Goal: Transaction & Acquisition: Book appointment/travel/reservation

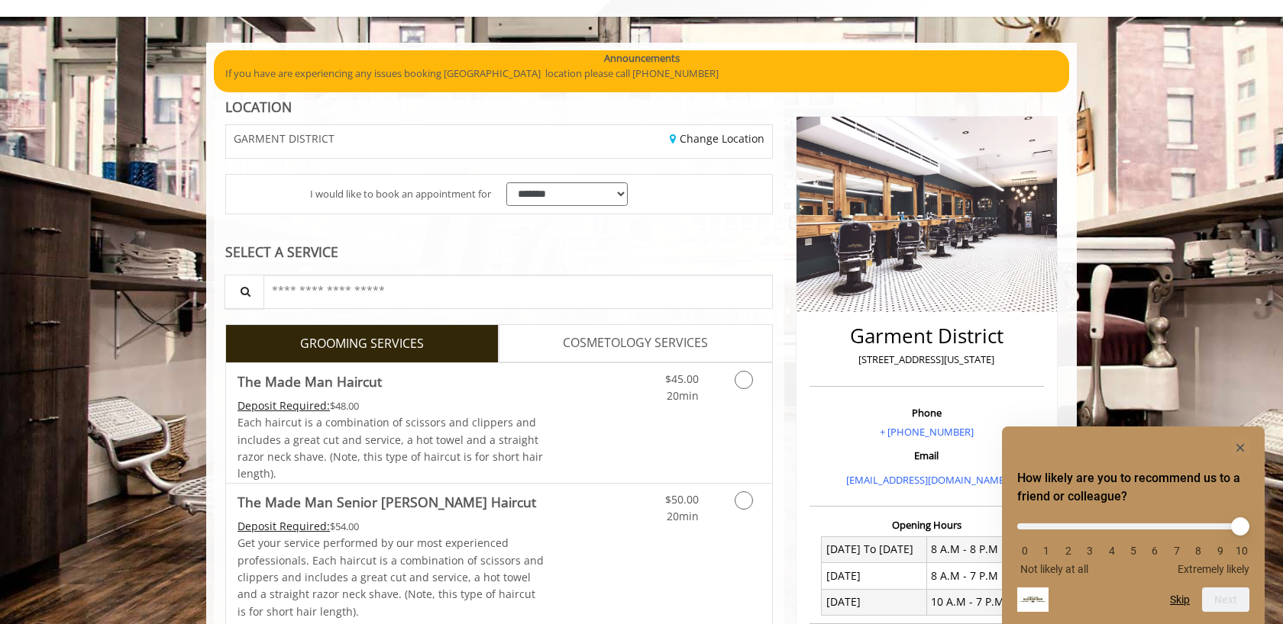
scroll to position [80, 0]
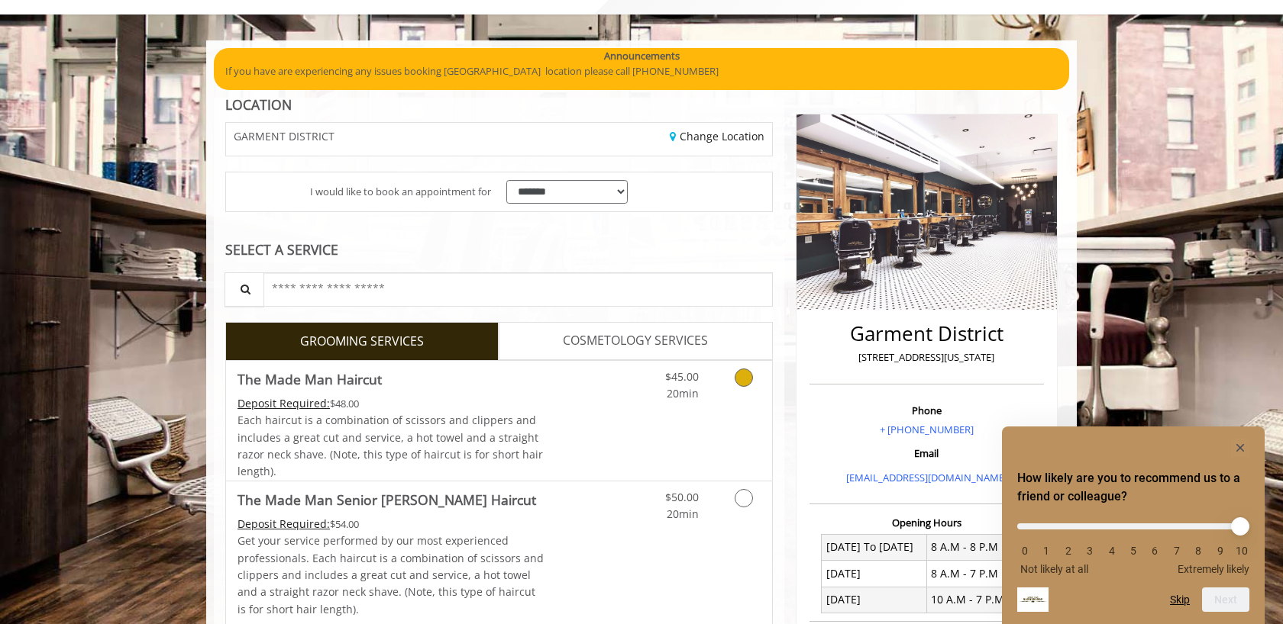
click at [750, 379] on icon "Grooming services" at bounding box center [743, 378] width 18 height 18
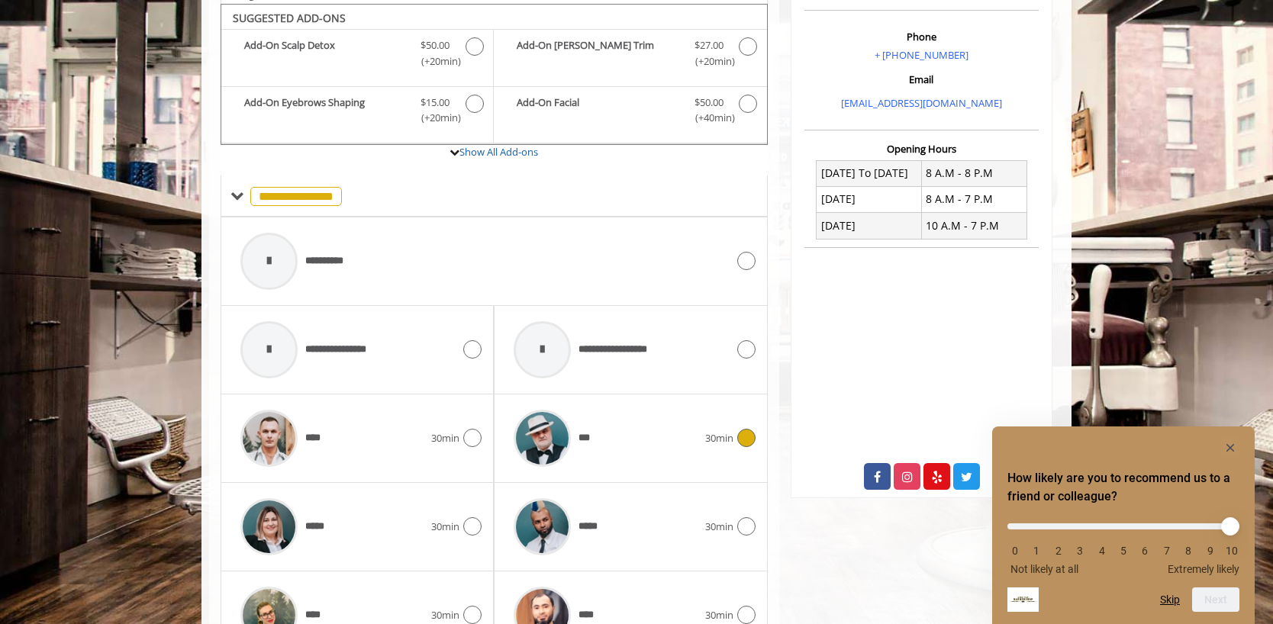
scroll to position [457, 0]
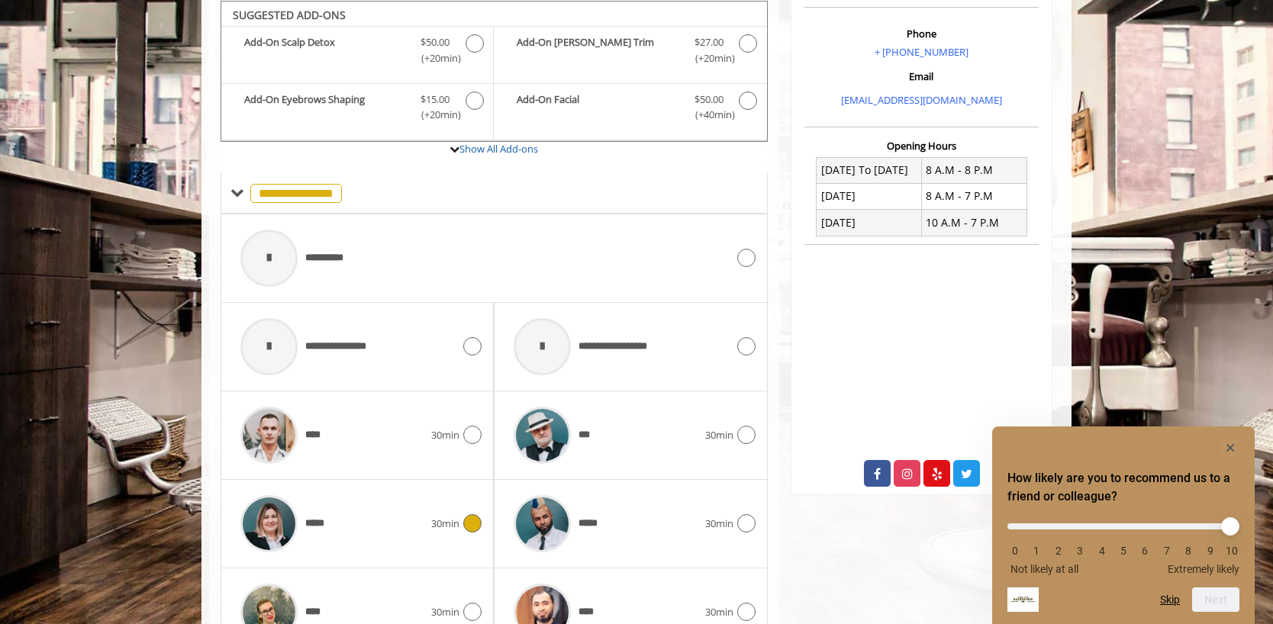
click at [466, 528] on icon at bounding box center [472, 524] width 18 height 18
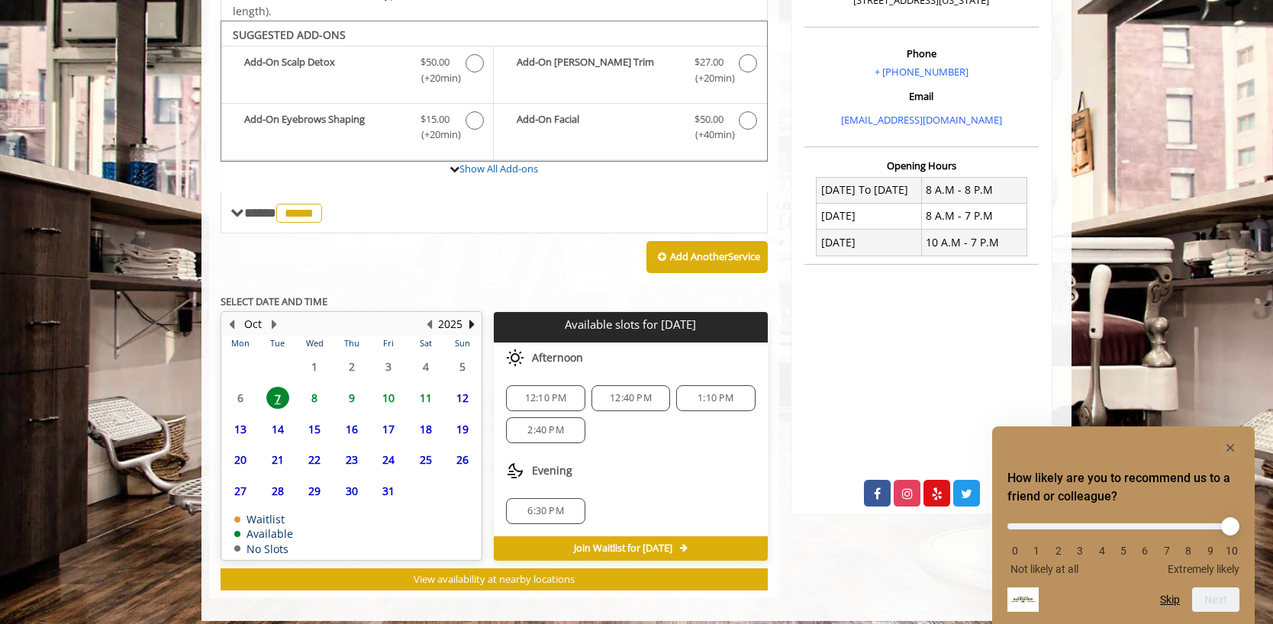
scroll to position [448, 0]
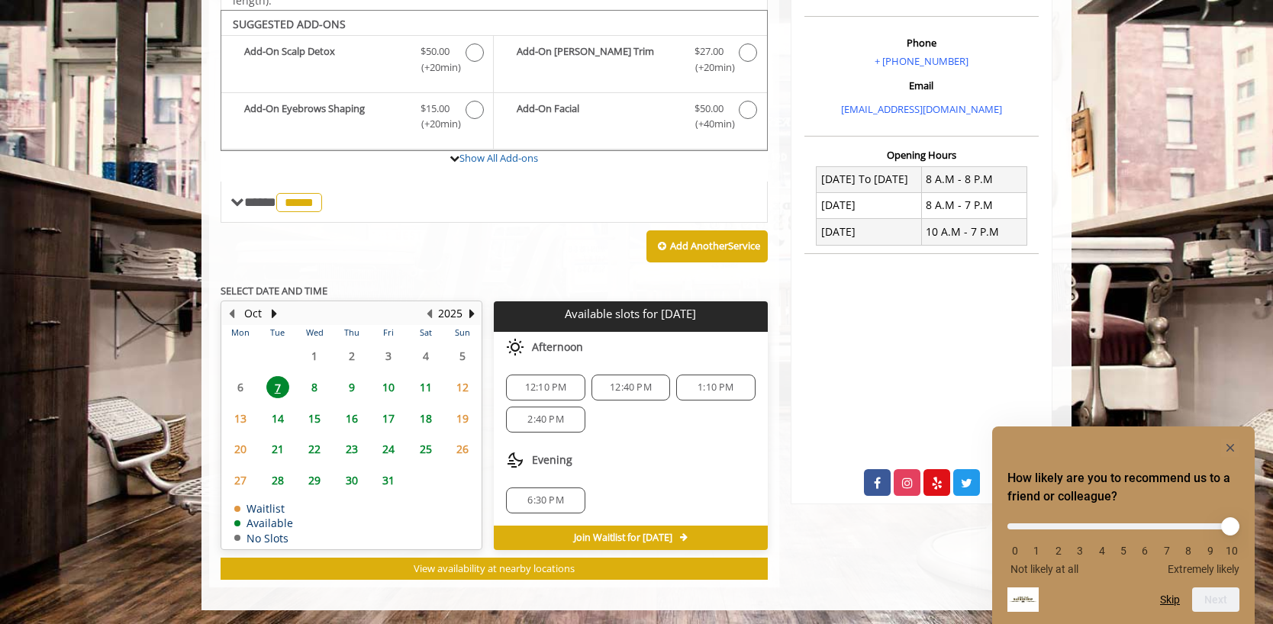
click at [350, 386] on span "9" at bounding box center [351, 387] width 23 height 22
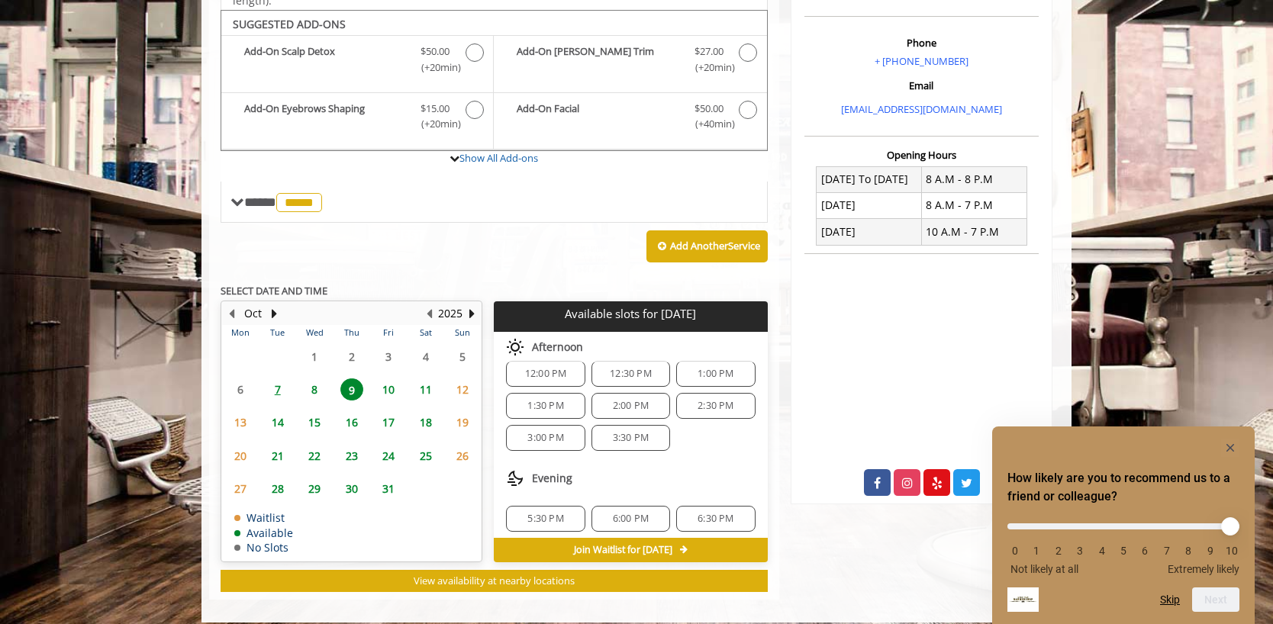
scroll to position [197, 0]
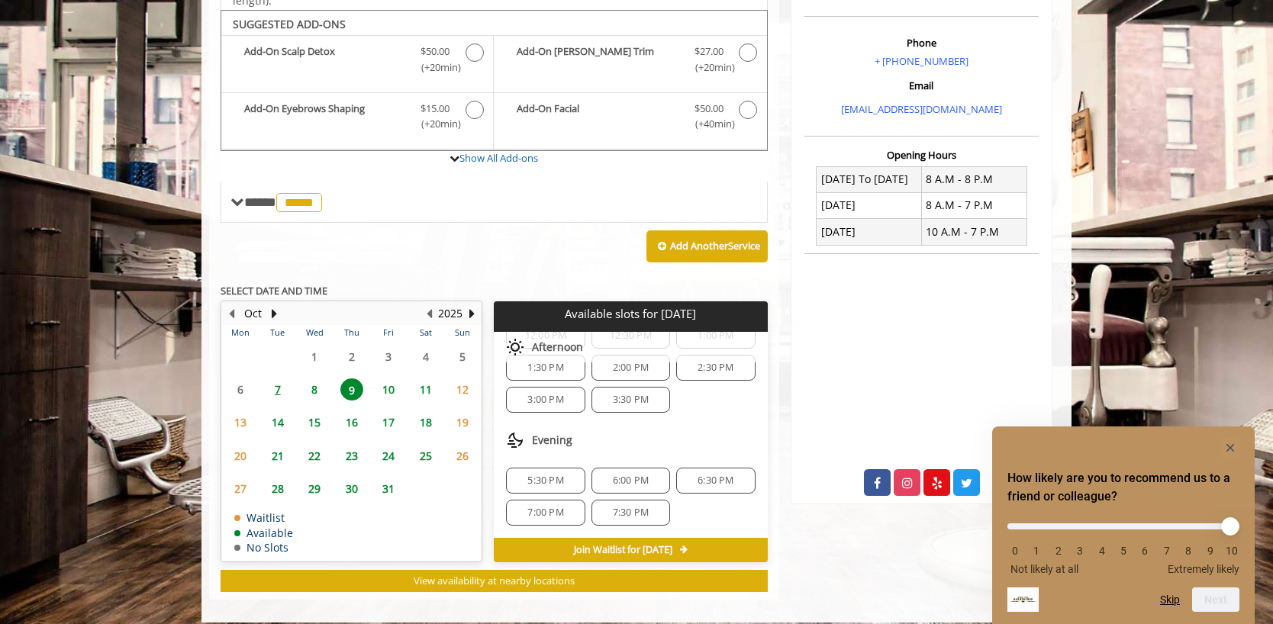
click at [280, 388] on span "7" at bounding box center [277, 390] width 23 height 22
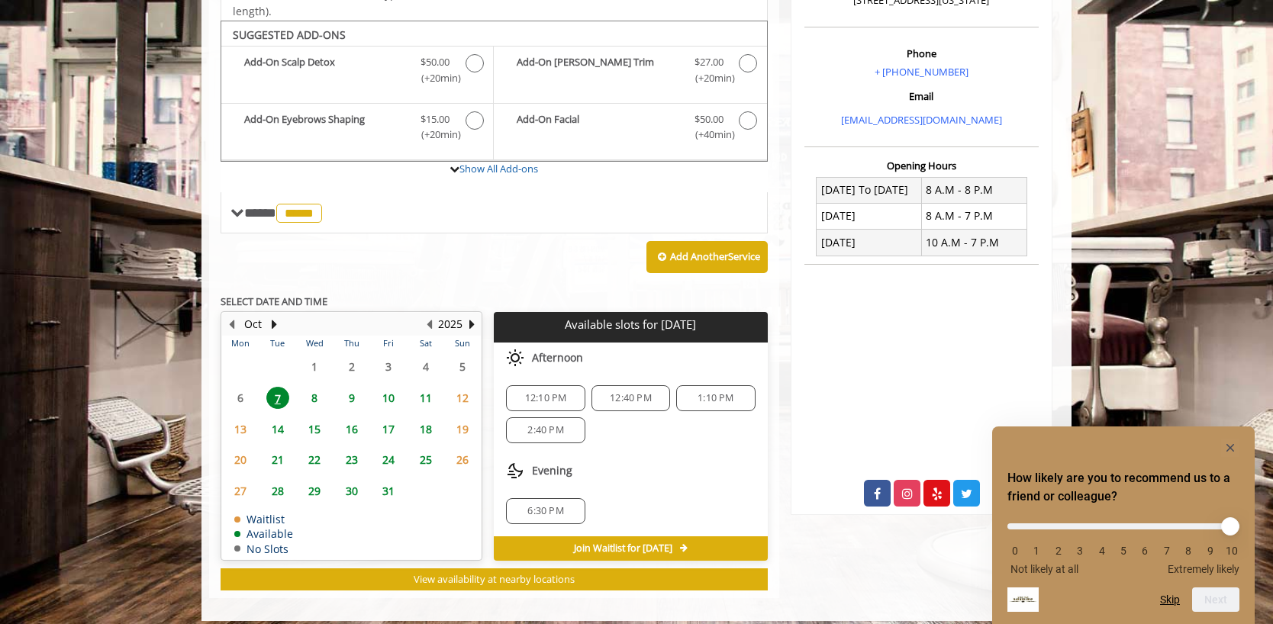
scroll to position [448, 0]
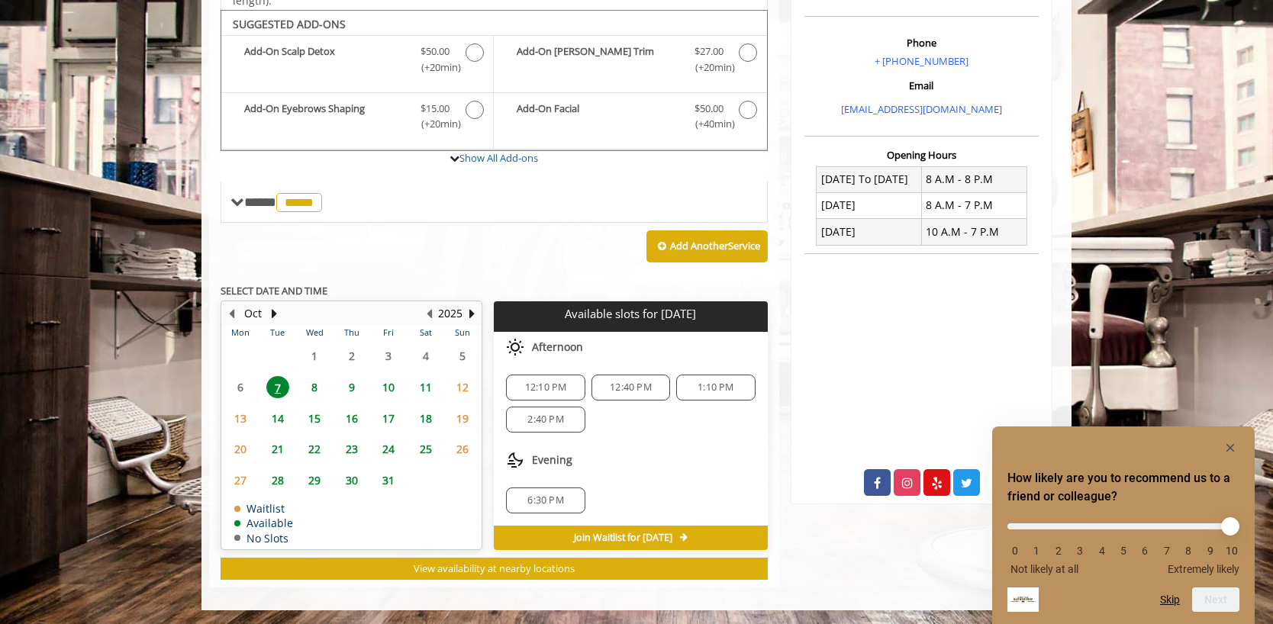
click at [312, 387] on span "8" at bounding box center [314, 387] width 23 height 22
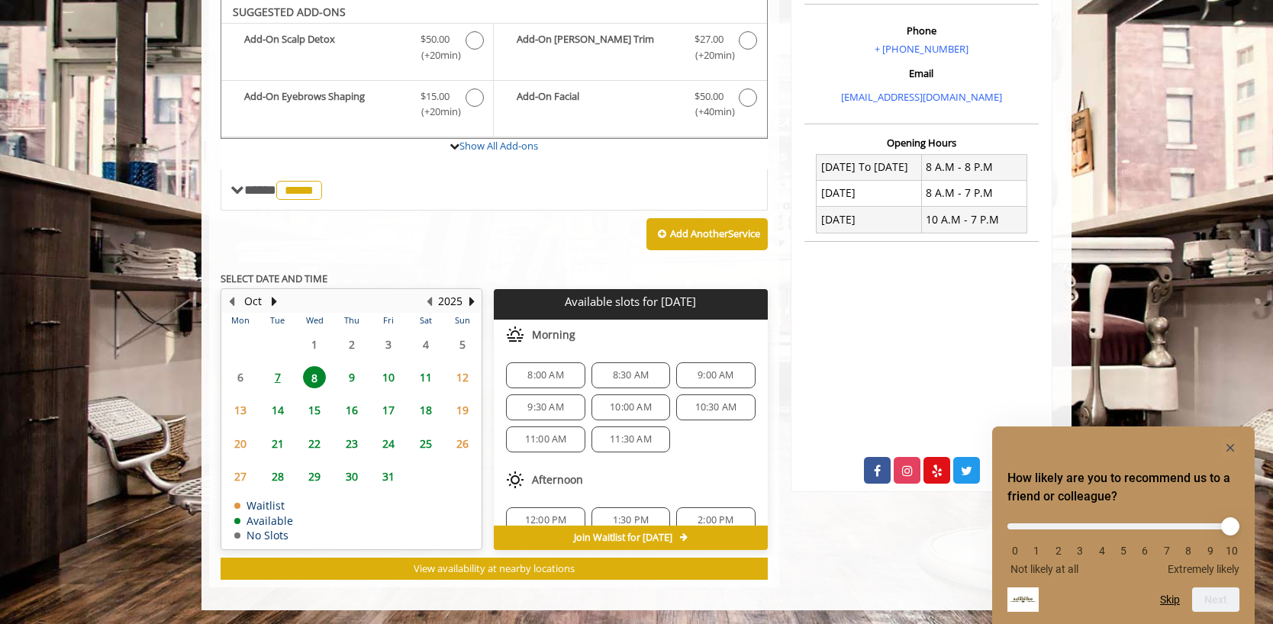
scroll to position [165, 0]
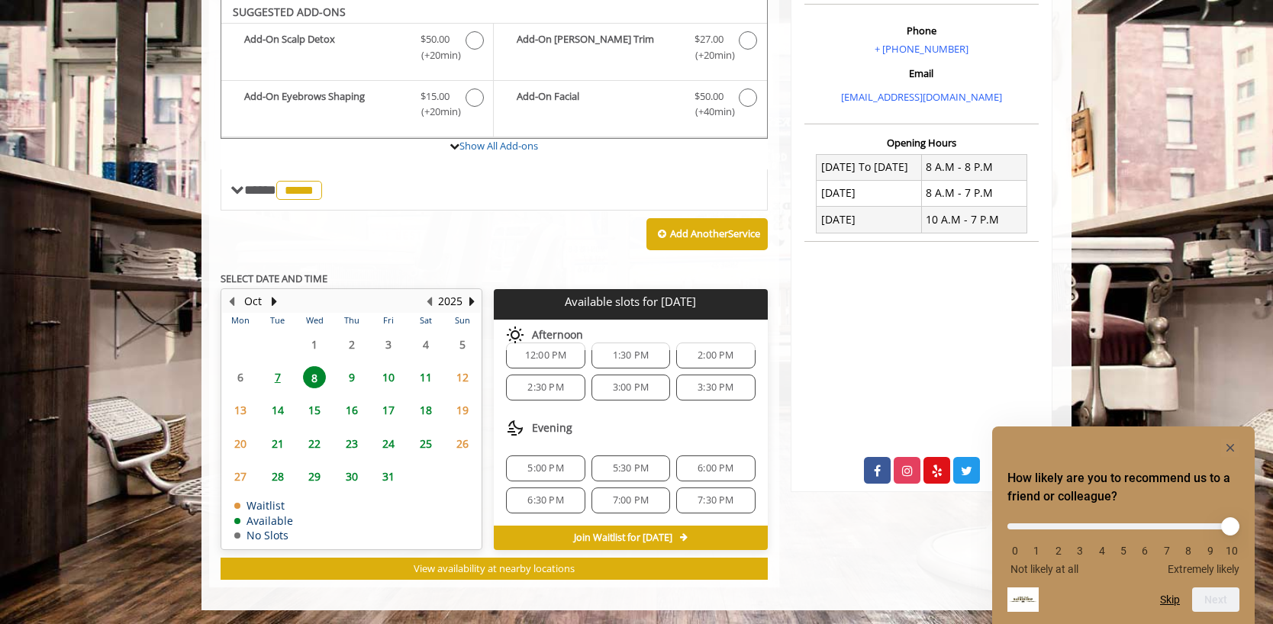
click at [274, 373] on span "7" at bounding box center [277, 377] width 23 height 22
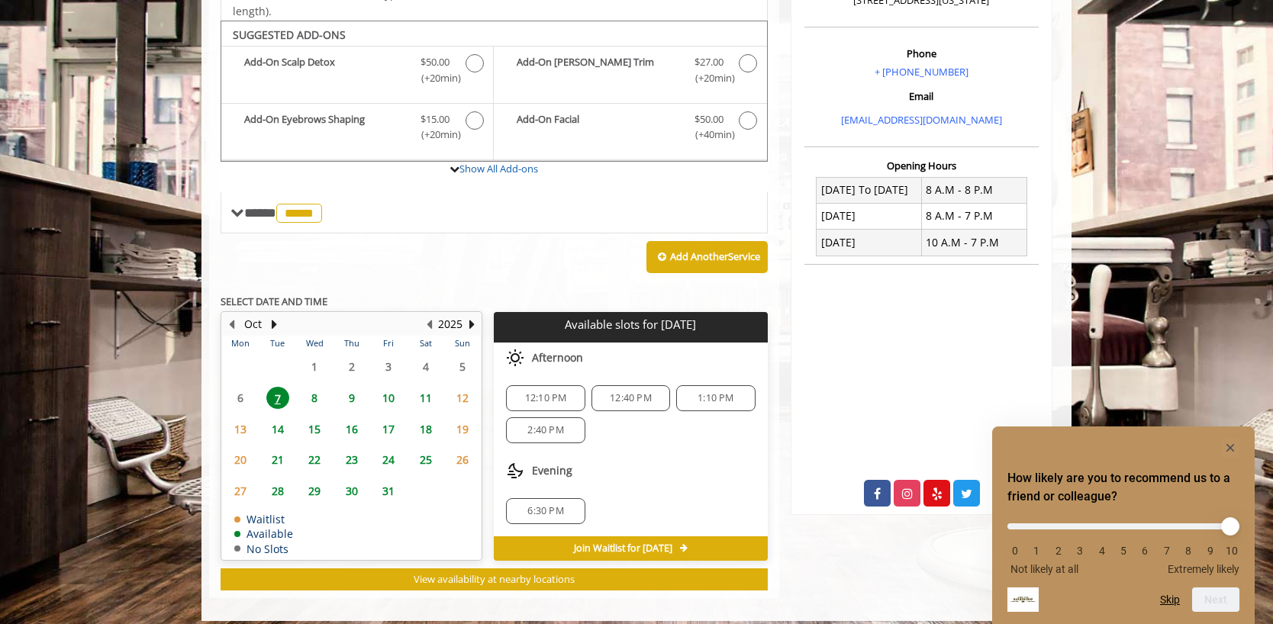
scroll to position [448, 0]
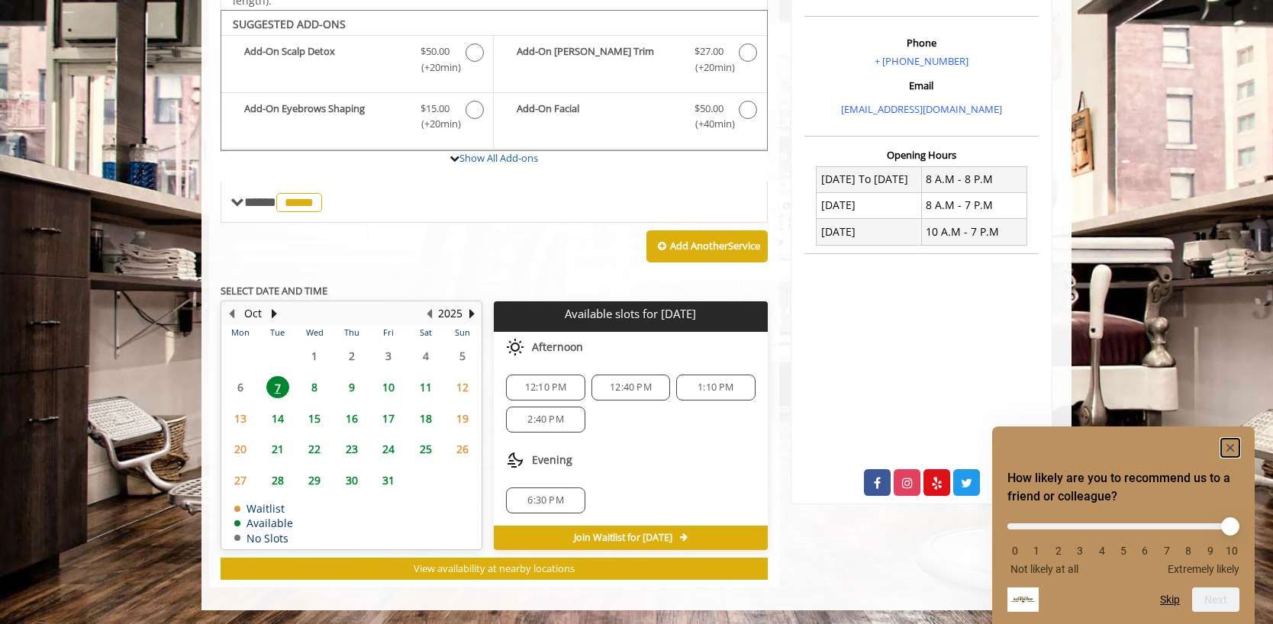
click at [1234, 443] on rect "Hide survey" at bounding box center [1230, 448] width 18 height 18
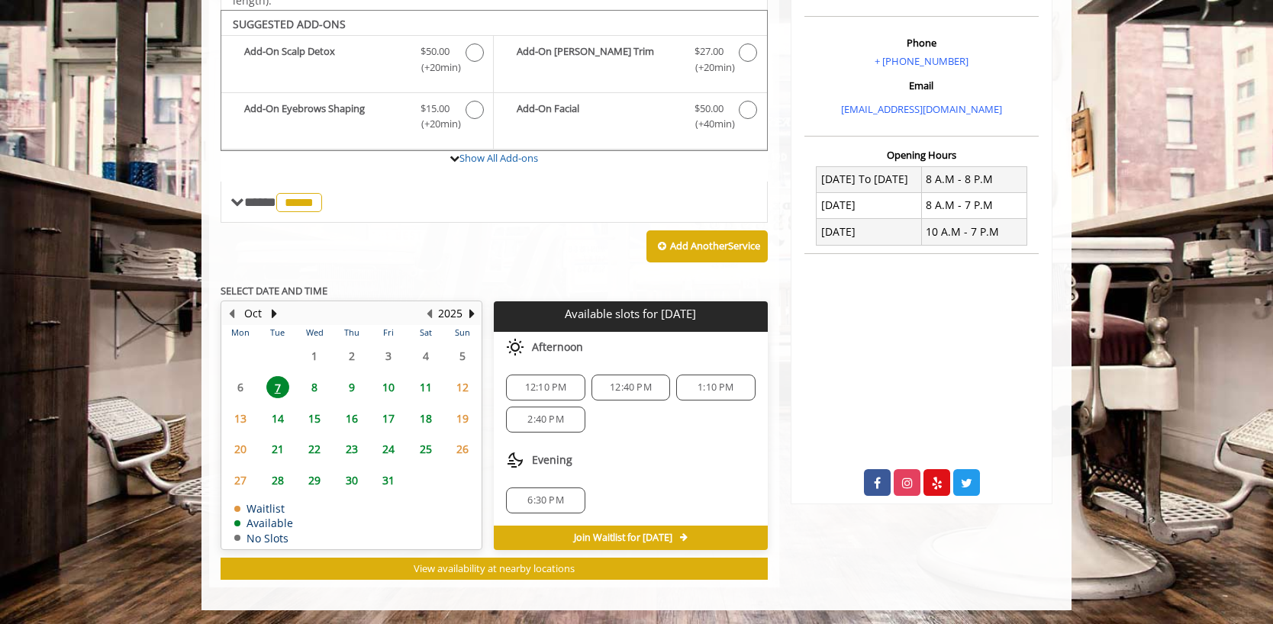
click at [544, 497] on span "6:30 PM" at bounding box center [546, 501] width 36 height 12
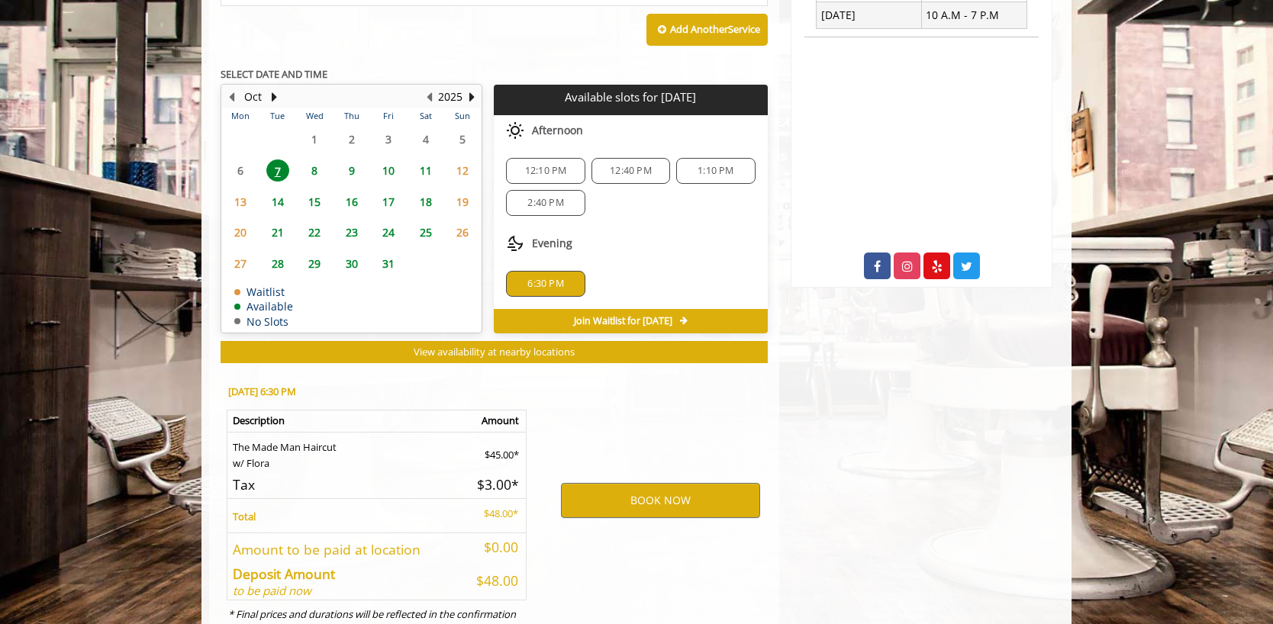
scroll to position [724, 0]
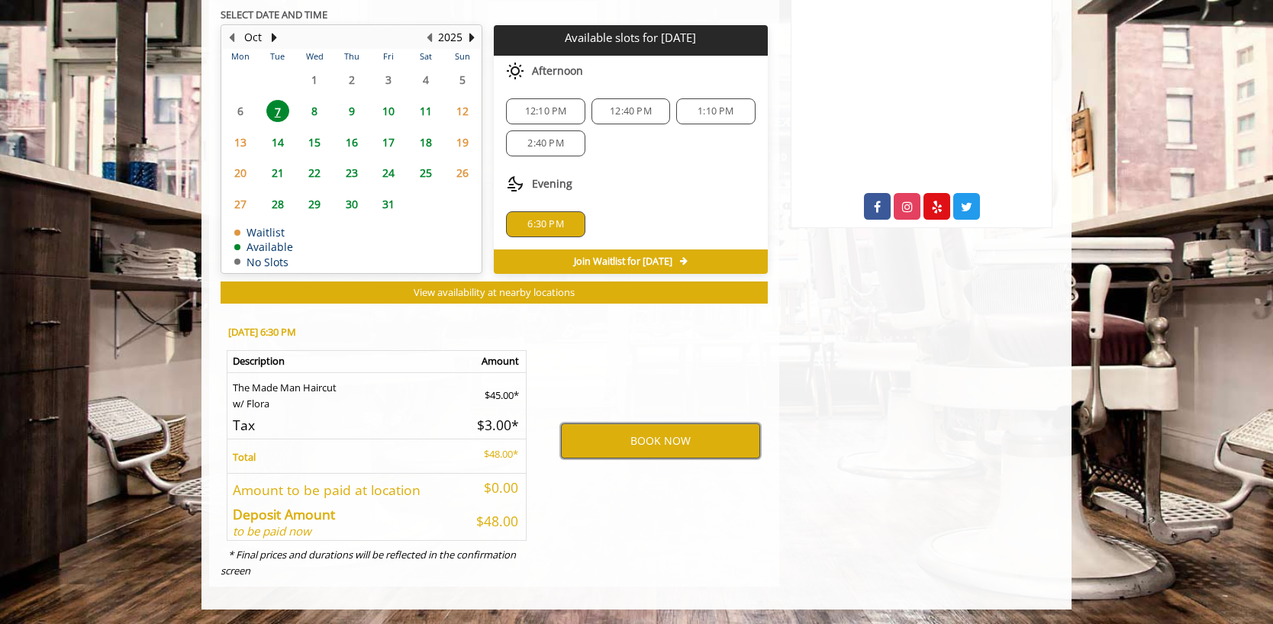
click at [595, 448] on button "BOOK NOW" at bounding box center [660, 441] width 199 height 35
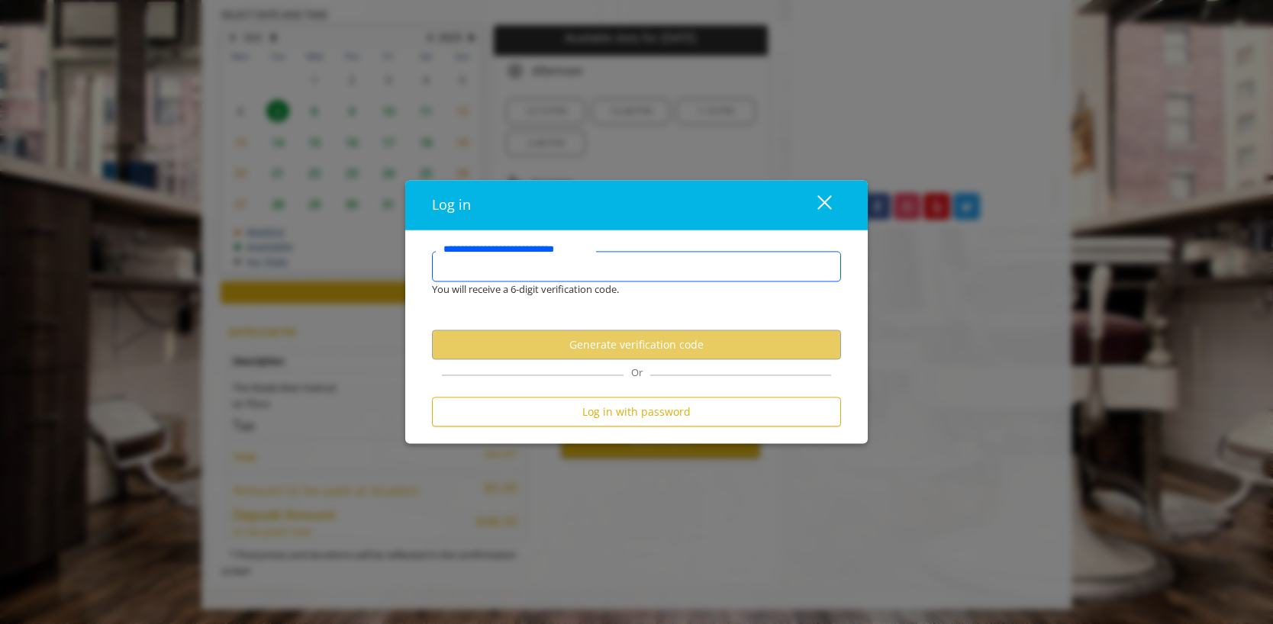
click at [579, 274] on input "**********" at bounding box center [636, 267] width 409 height 31
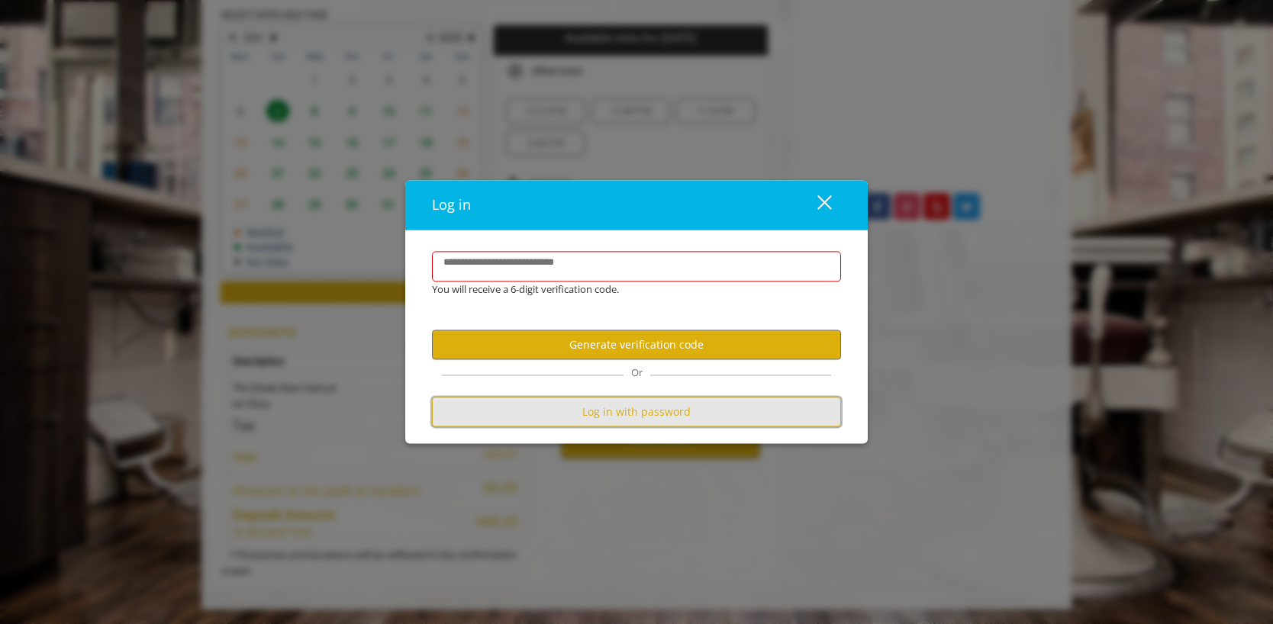
click at [596, 415] on button "Log in with password" at bounding box center [636, 413] width 409 height 30
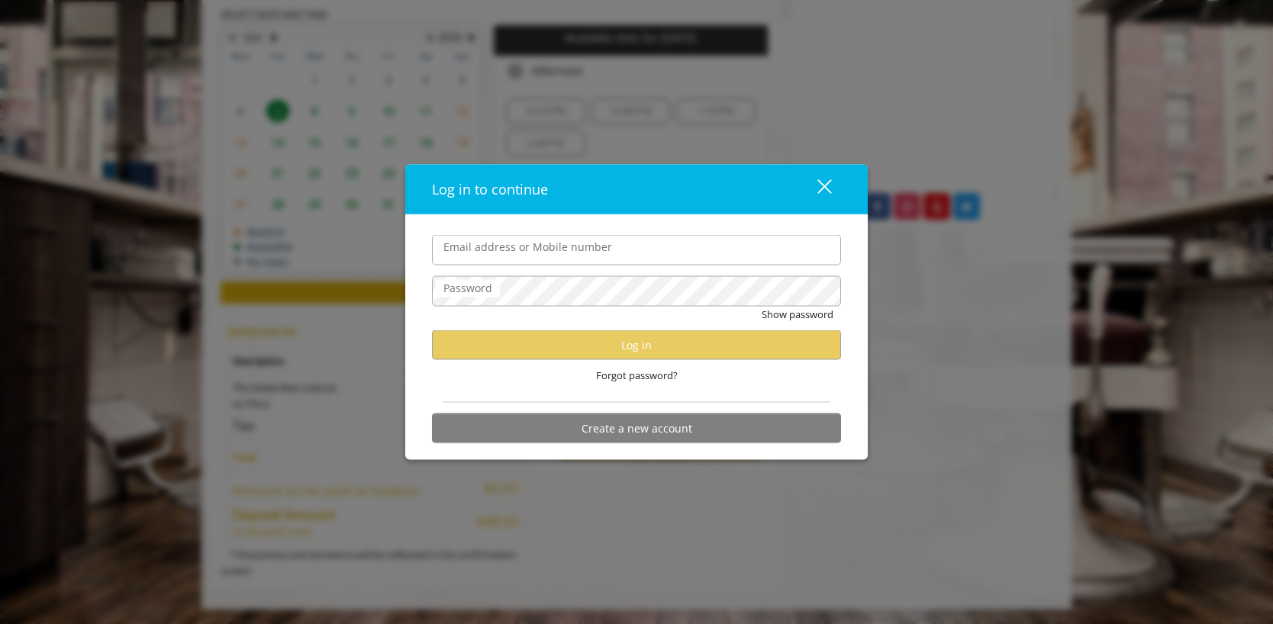
click at [593, 250] on input "Email address or Mobile number" at bounding box center [636, 250] width 409 height 31
type input "**********"
click at [828, 189] on div "close dialog" at bounding box center [825, 186] width 15 height 15
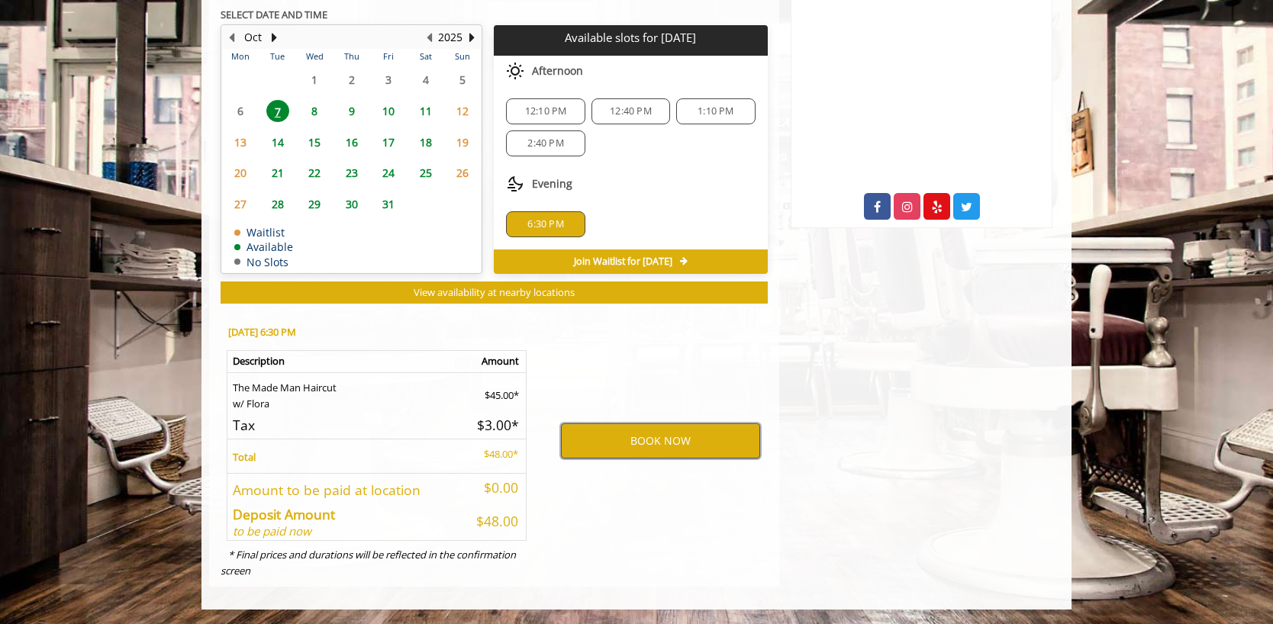
click at [590, 440] on button "BOOK NOW" at bounding box center [660, 441] width 199 height 35
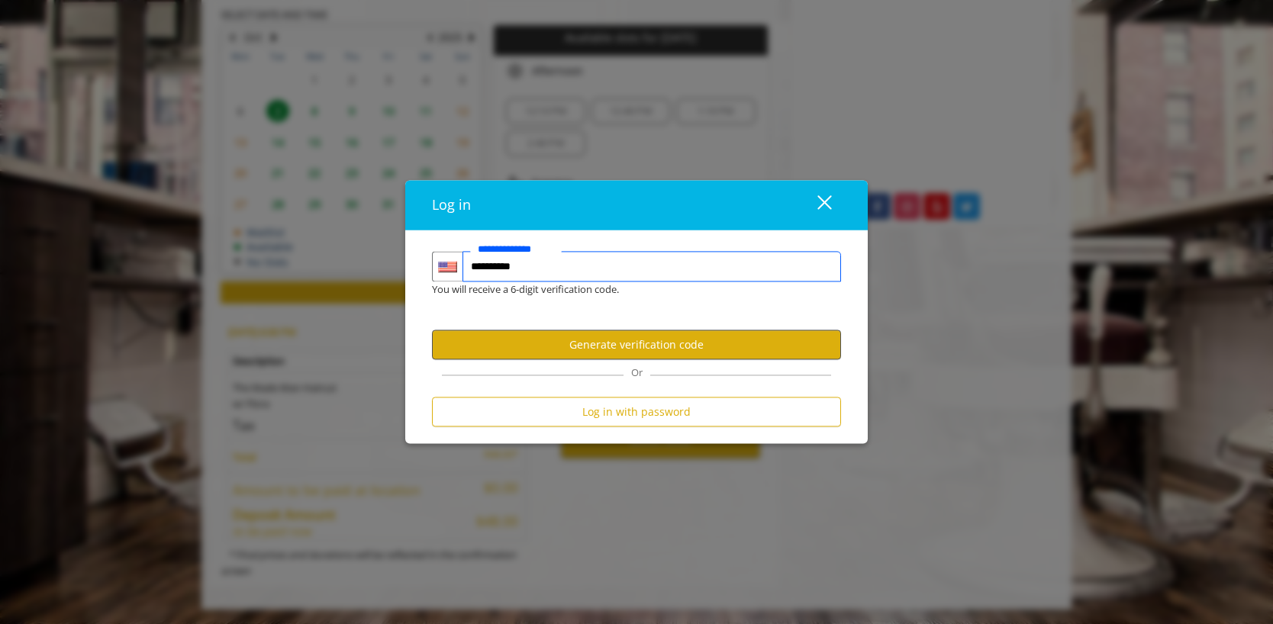
type input "**********"
click at [678, 348] on button "Generate verification code" at bounding box center [636, 346] width 409 height 30
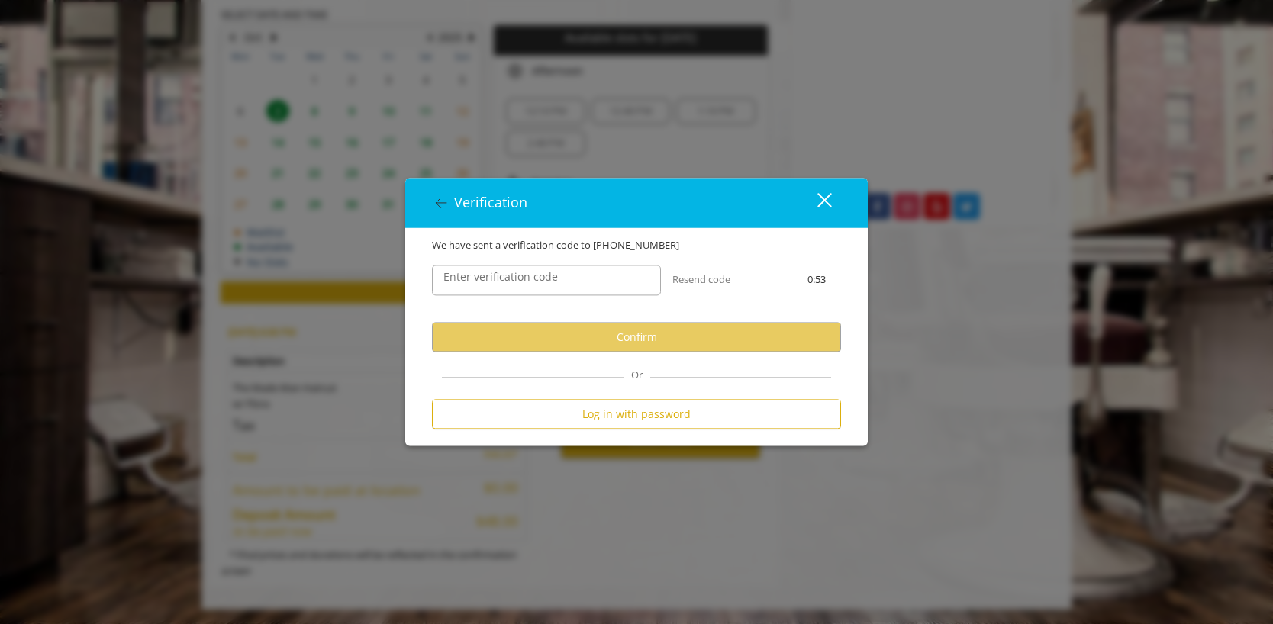
click at [562, 284] on label "Enter verification code" at bounding box center [501, 277] width 130 height 17
click at [562, 284] on input "Enter verification code" at bounding box center [546, 281] width 229 height 31
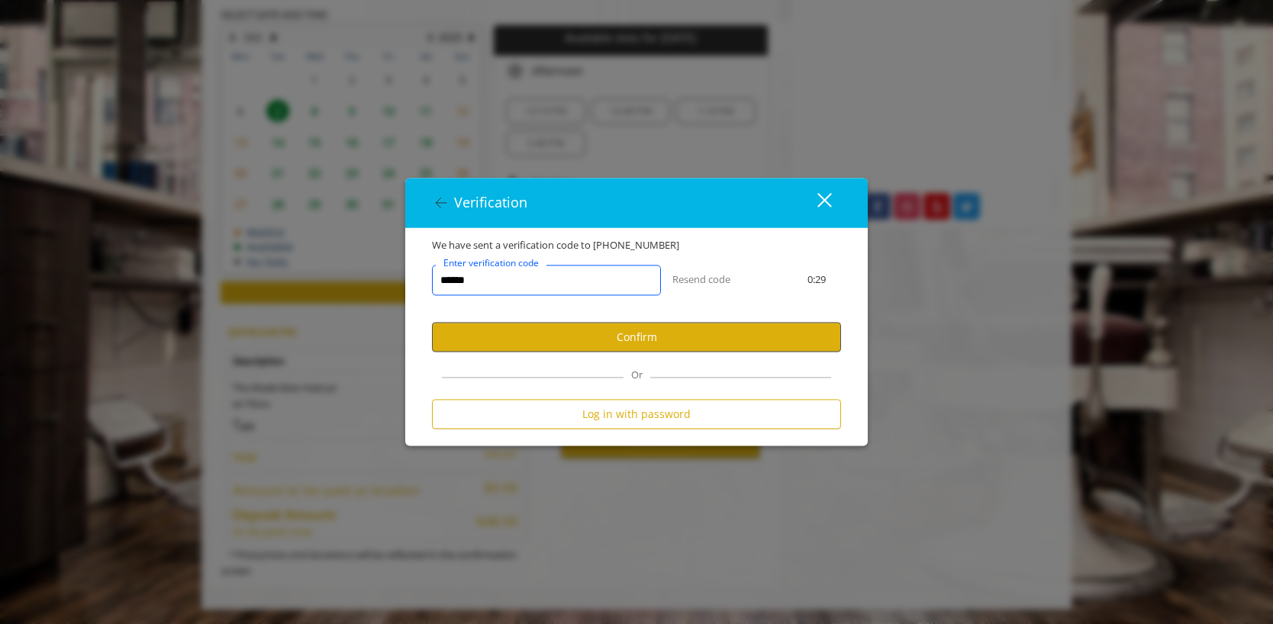
type input "******"
click at [579, 342] on button "Confirm" at bounding box center [636, 338] width 409 height 30
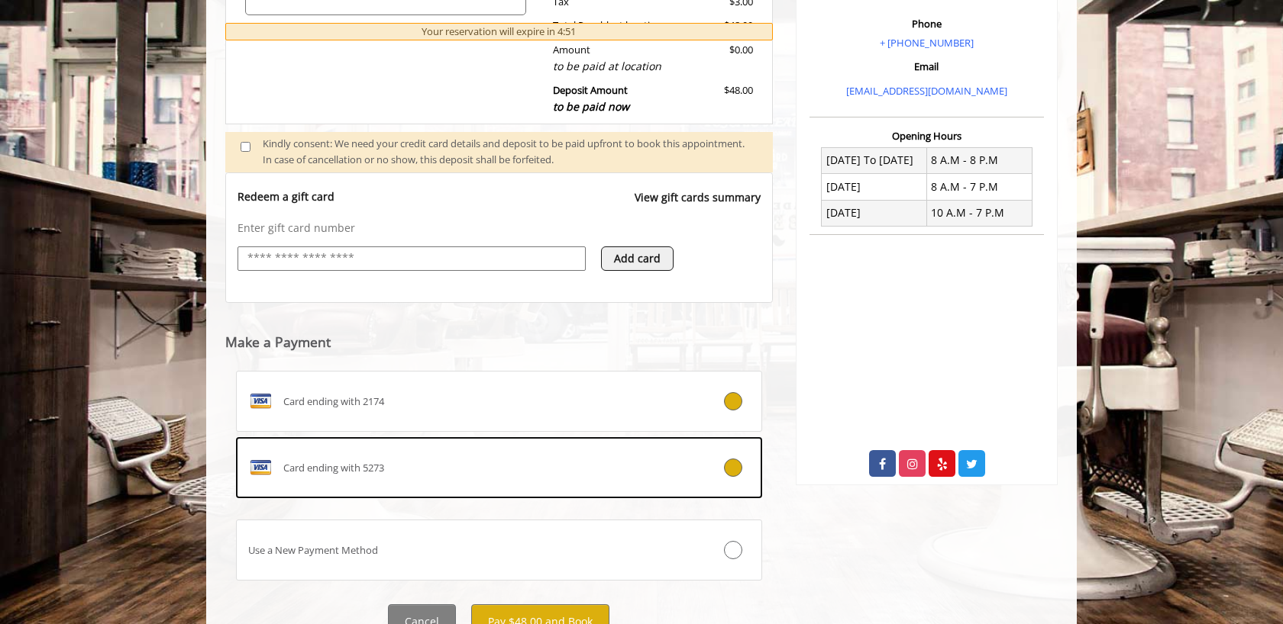
scroll to position [468, 0]
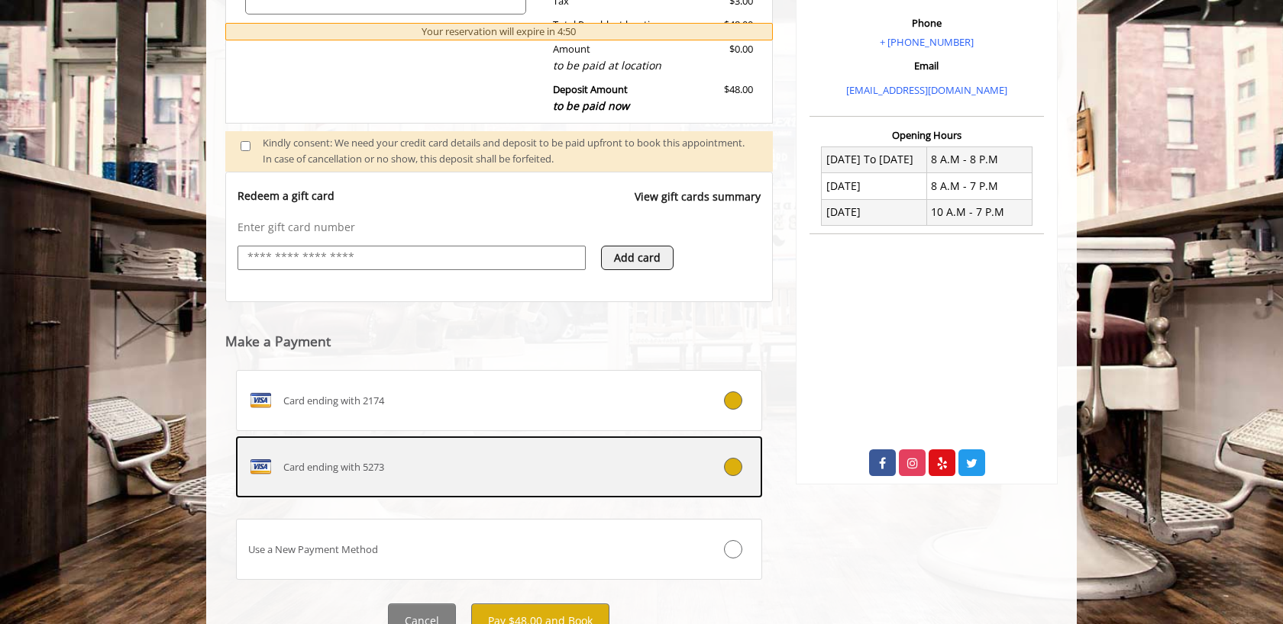
click at [733, 470] on icon at bounding box center [733, 467] width 18 height 18
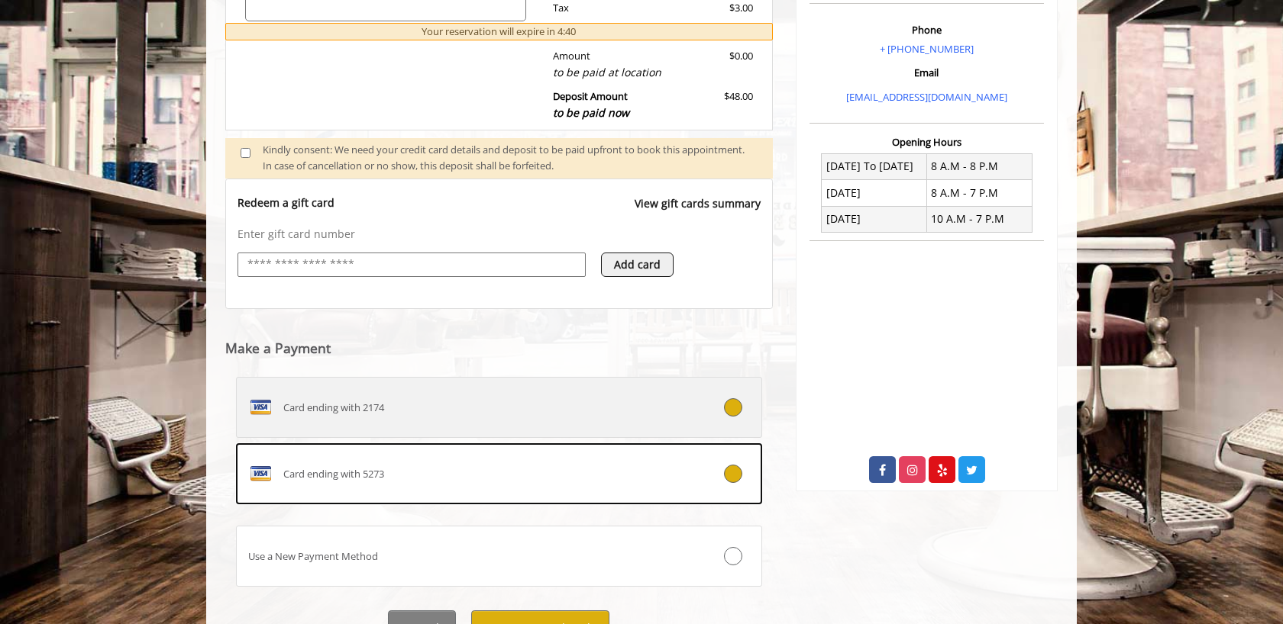
scroll to position [535, 0]
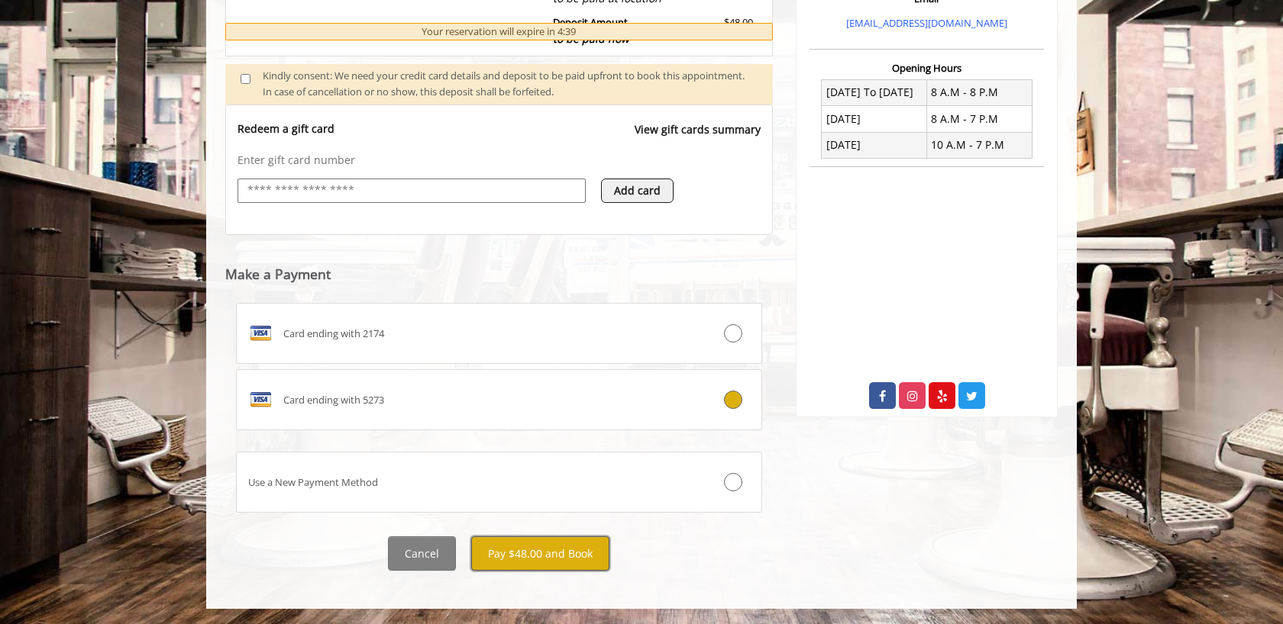
click at [553, 562] on button "Pay $48.00 and Book" at bounding box center [540, 554] width 138 height 34
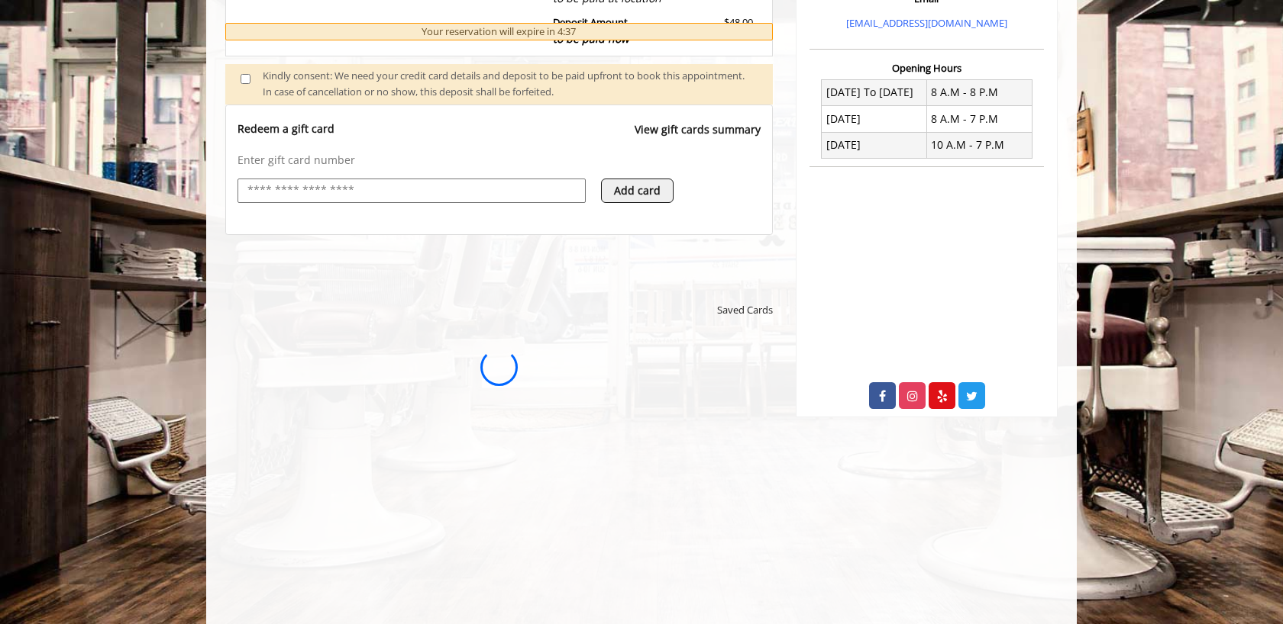
scroll to position [0, 0]
